Goal: Navigation & Orientation: Find specific page/section

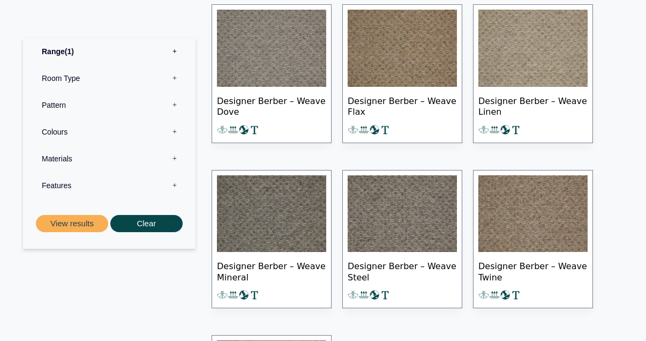
scroll to position [1286, 0]
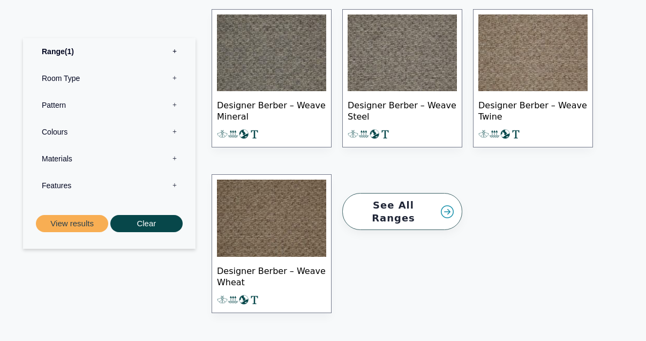
click at [409, 203] on link "See All Ranges" at bounding box center [402, 211] width 120 height 37
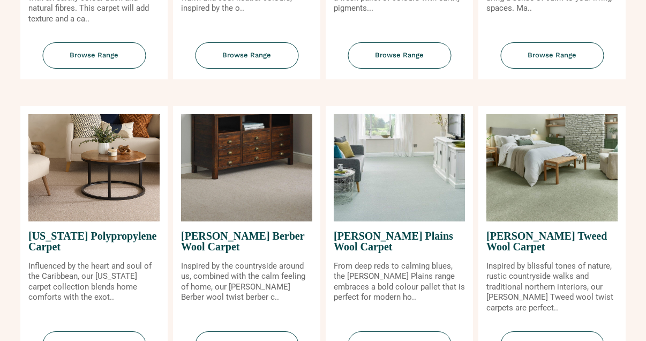
scroll to position [804, 0]
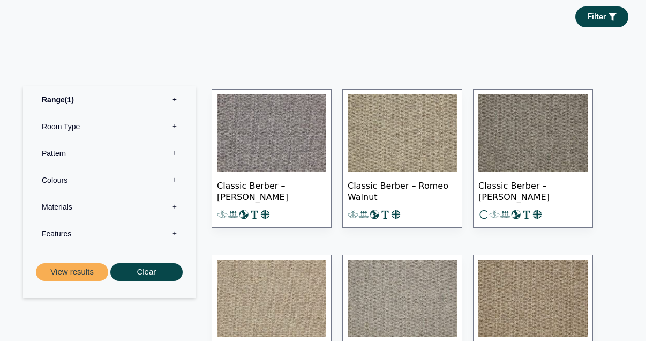
scroll to position [590, 0]
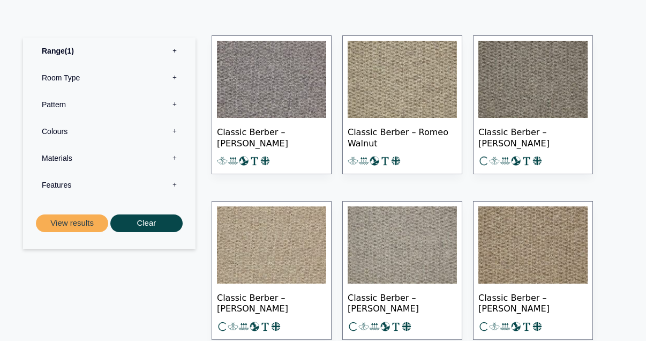
click at [174, 130] on label "Colours 0" at bounding box center [109, 131] width 156 height 27
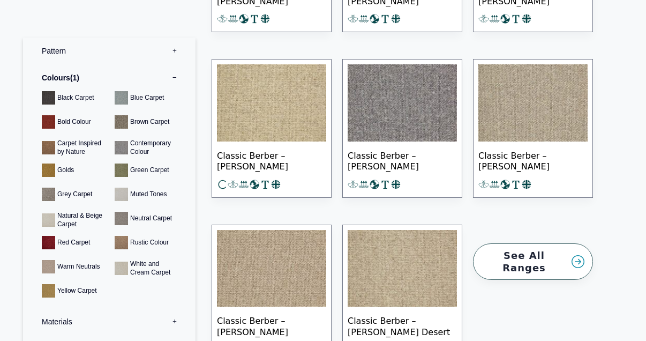
scroll to position [1501, 0]
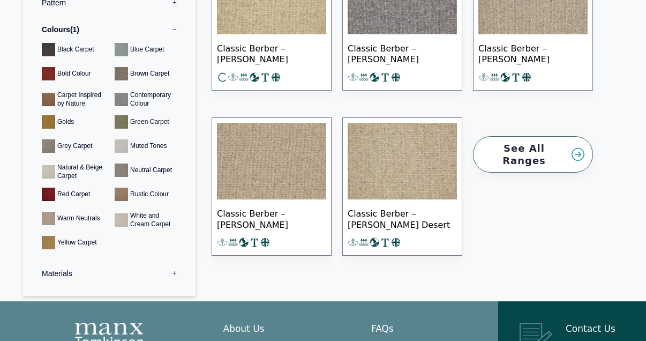
click at [538, 150] on link "See All Ranges" at bounding box center [533, 154] width 120 height 37
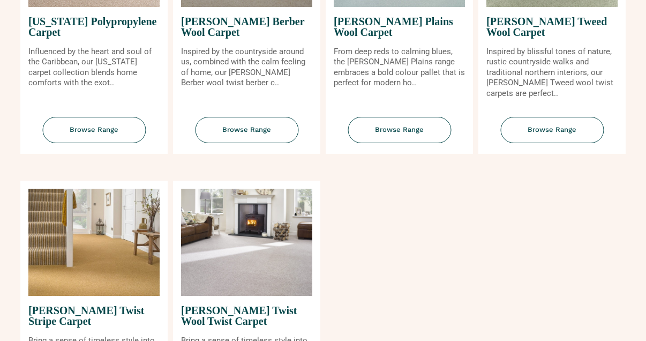
scroll to position [1179, 0]
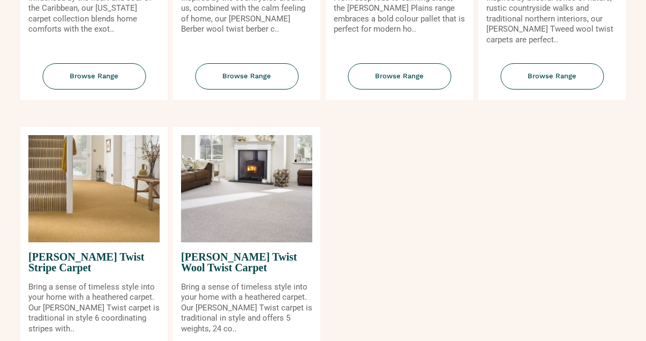
click at [50, 185] on img at bounding box center [93, 188] width 131 height 107
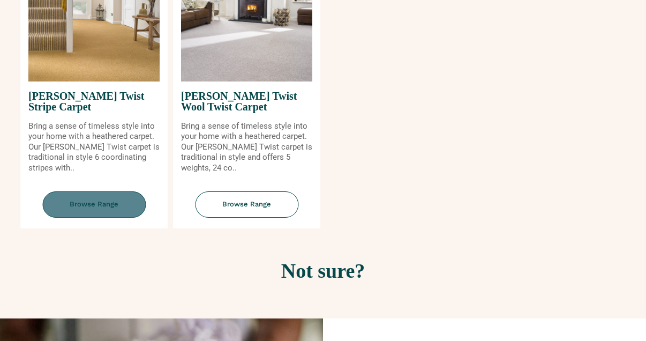
click at [97, 204] on span "Browse Range" at bounding box center [93, 204] width 103 height 26
